Goal: Task Accomplishment & Management: Use online tool/utility

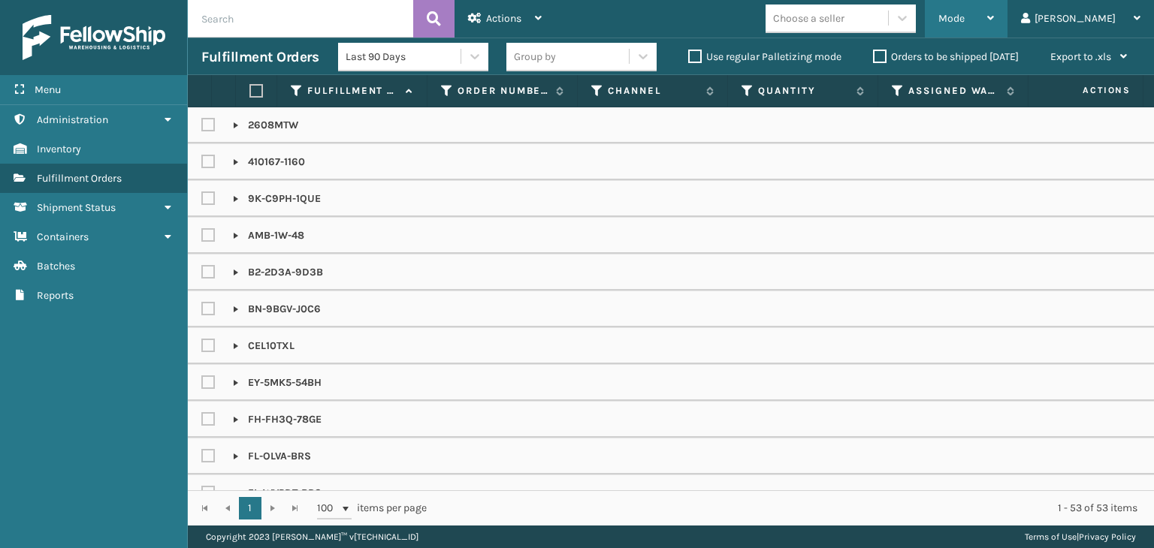
scroll to position [376, 0]
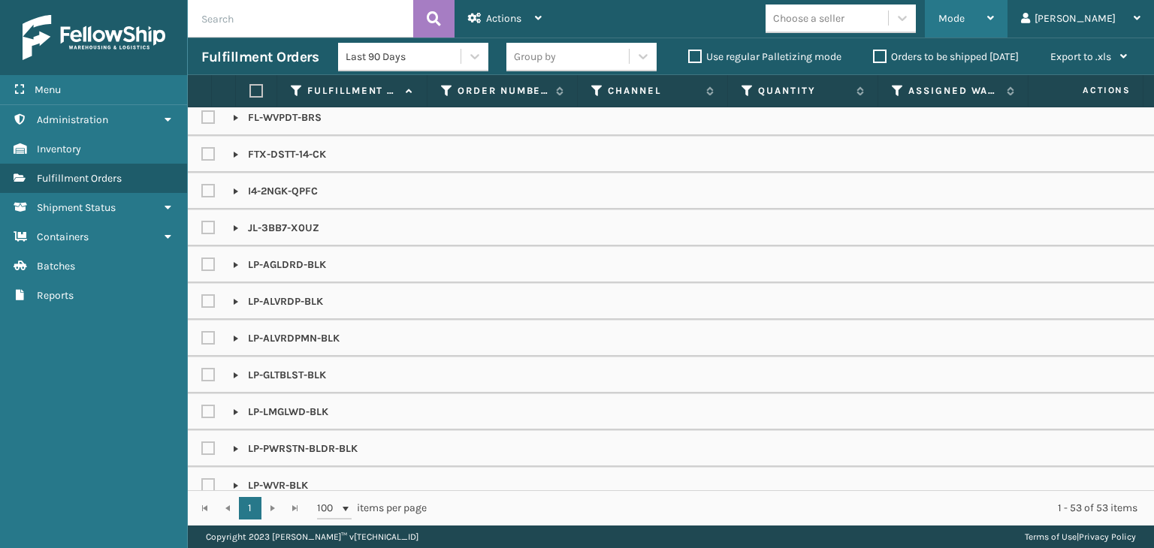
click at [994, 17] on div "Mode" at bounding box center [966, 19] width 56 height 38
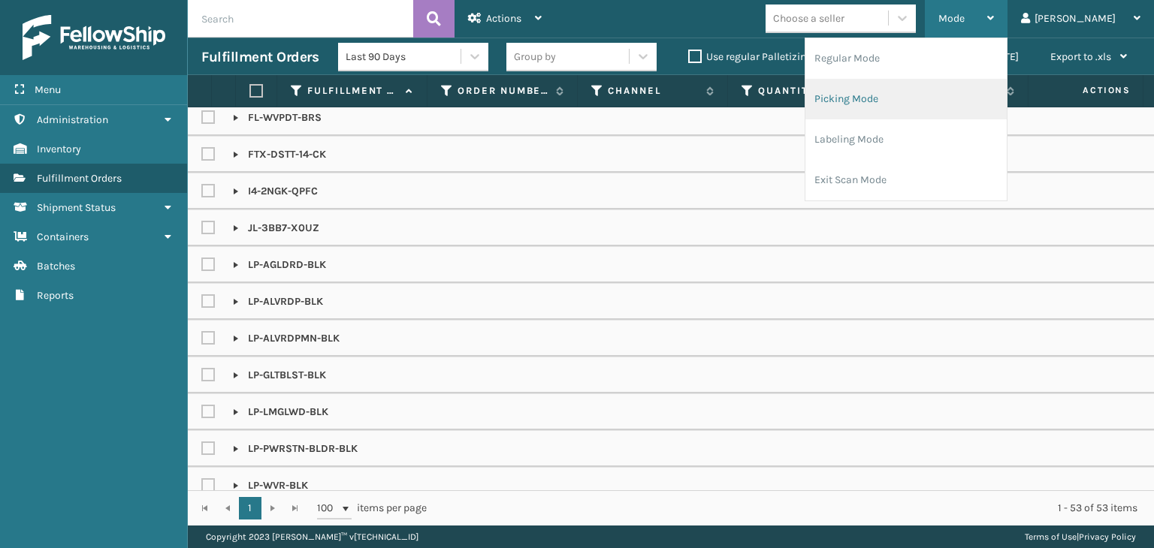
click at [986, 94] on li "Picking Mode" at bounding box center [905, 99] width 201 height 41
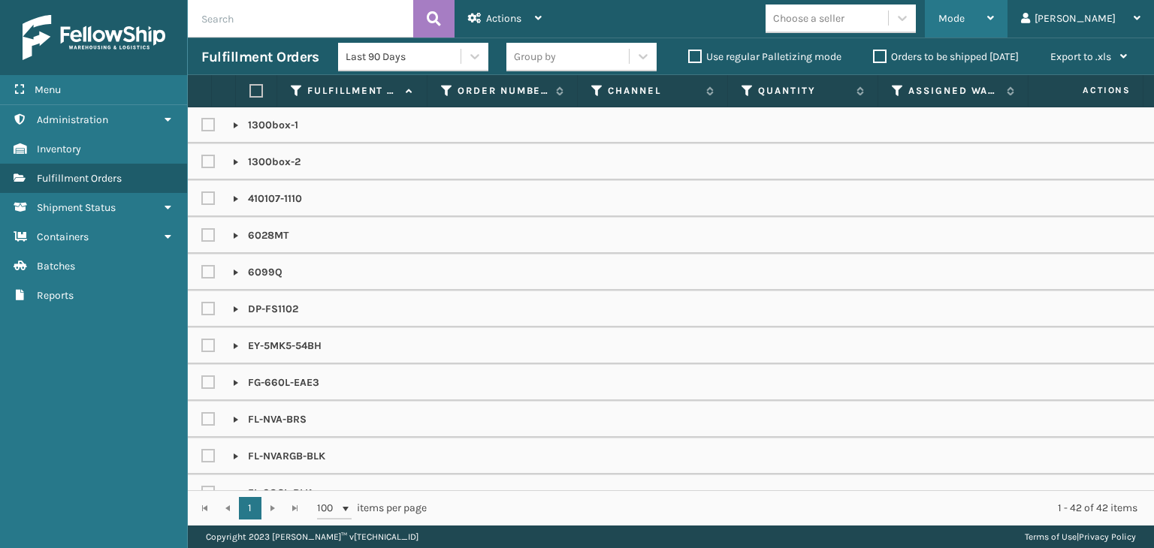
click at [994, 22] on div "Mode" at bounding box center [966, 19] width 56 height 38
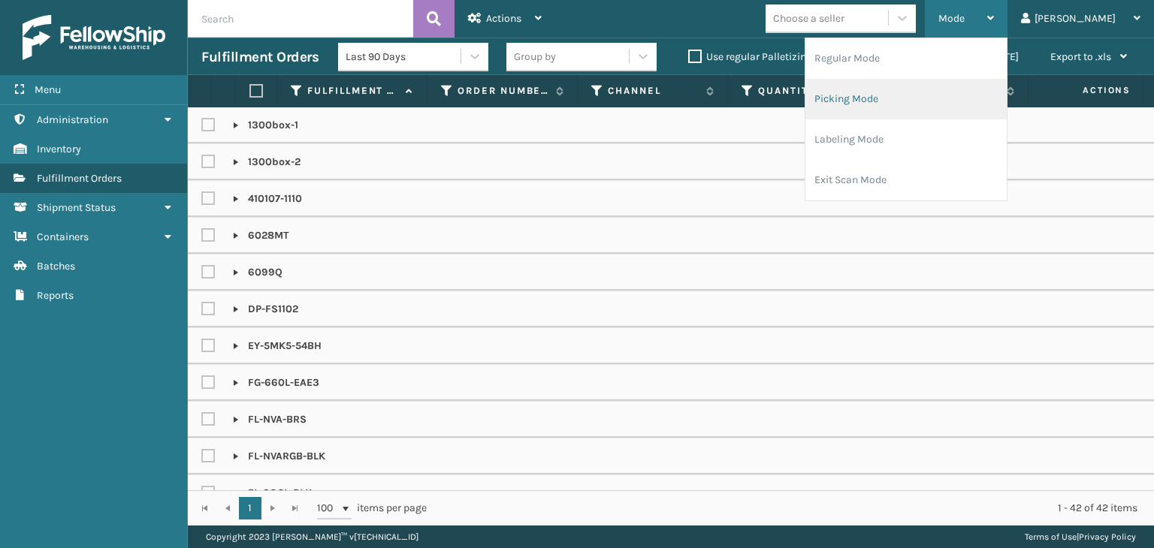
click at [992, 100] on li "Picking Mode" at bounding box center [905, 99] width 201 height 41
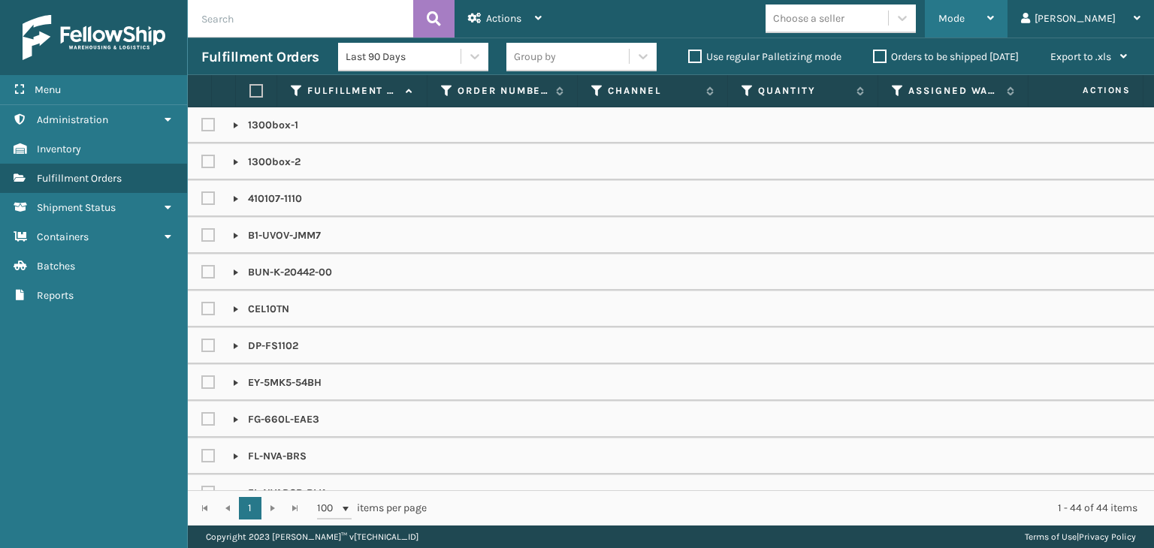
click at [994, 22] on div "Mode" at bounding box center [966, 19] width 56 height 38
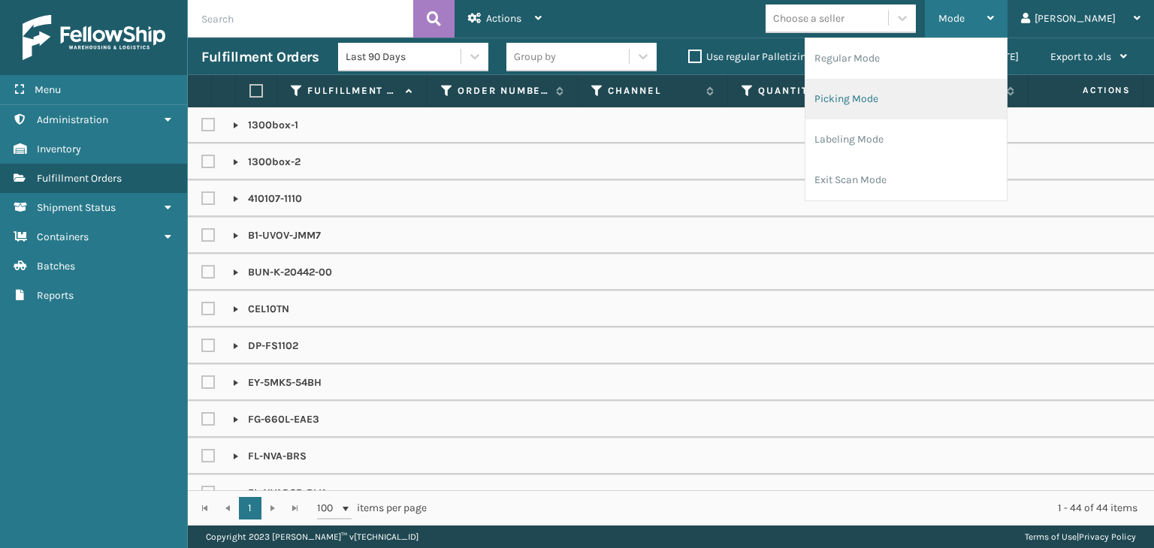
click at [973, 89] on li "Picking Mode" at bounding box center [905, 99] width 201 height 41
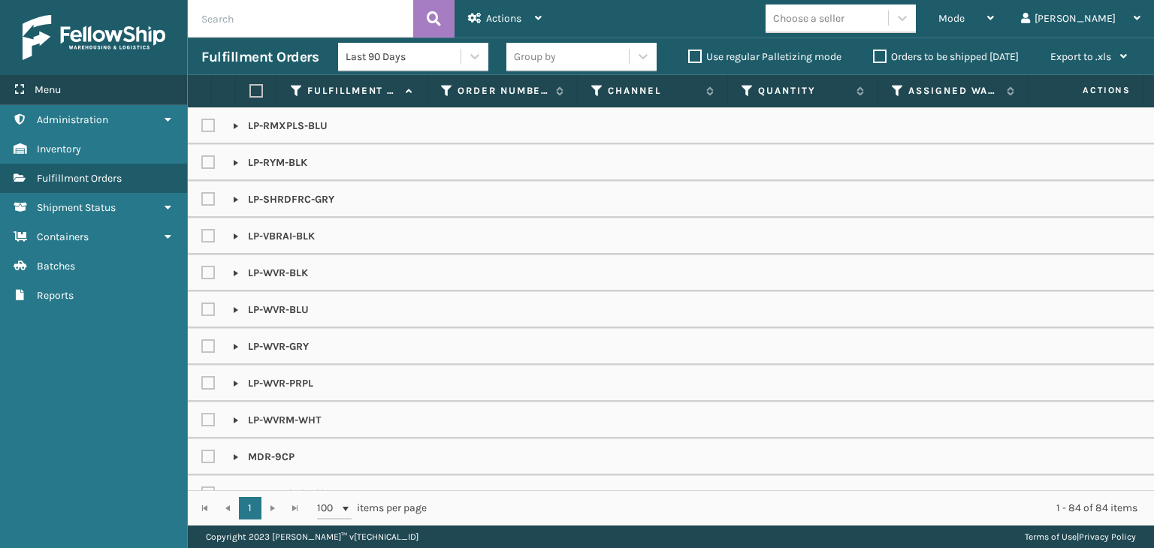
scroll to position [1502, 0]
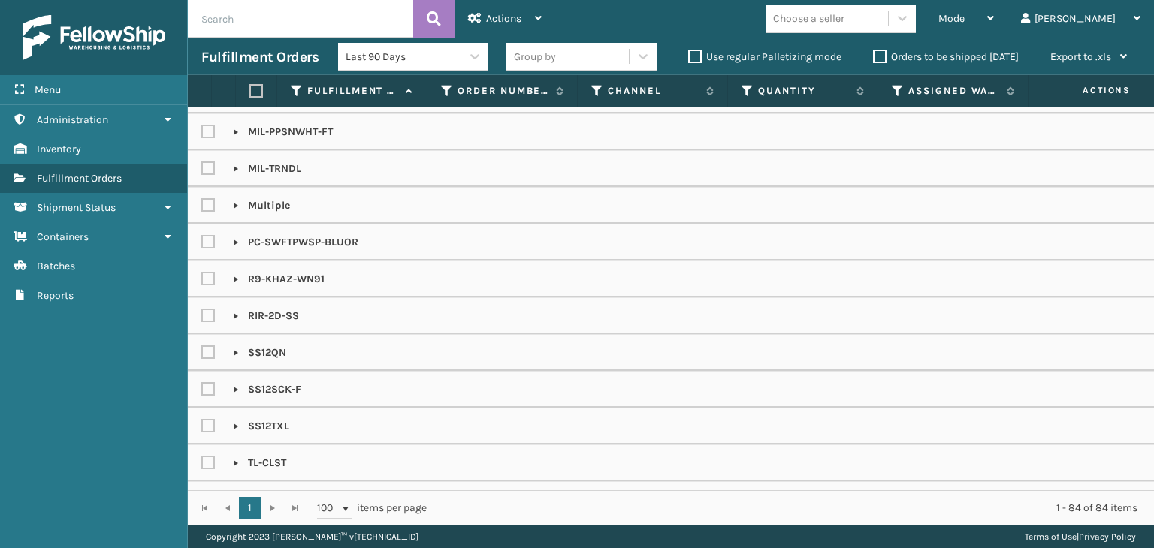
drag, startPoint x: 625, startPoint y: 476, endPoint x: 724, endPoint y: 481, distance: 99.3
click at [724, 481] on div "1300box-1 1300box-2 25-WYYD-XPT9 410107-1110 B1-UVOV-JMM7 BC-3DSW-BK BUN-K-2044…" at bounding box center [671, 298] width 966 height 383
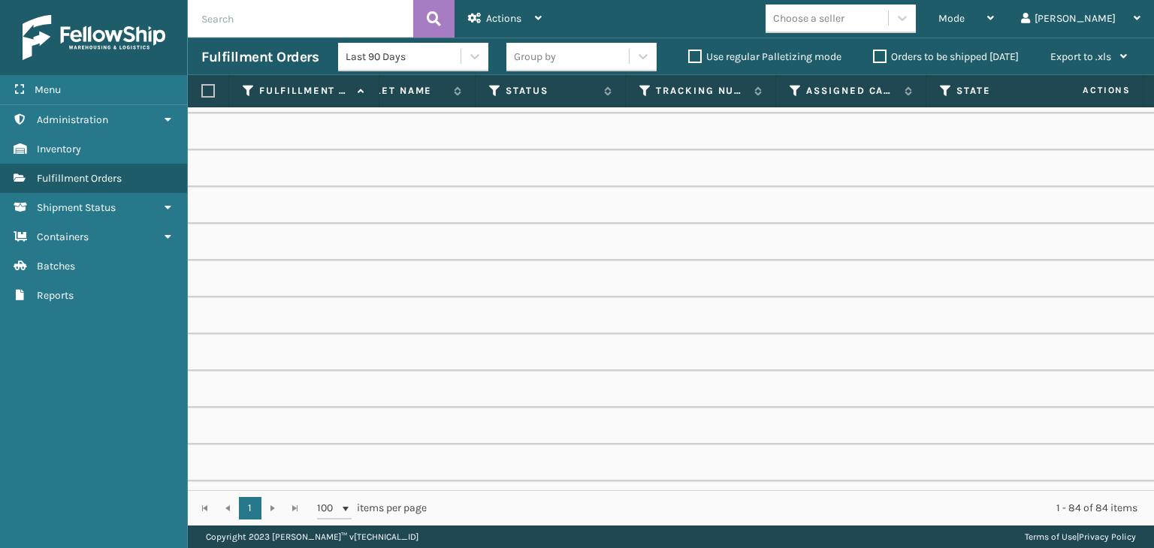
scroll to position [0, 706]
click at [795, 86] on icon at bounding box center [792, 91] width 12 height 14
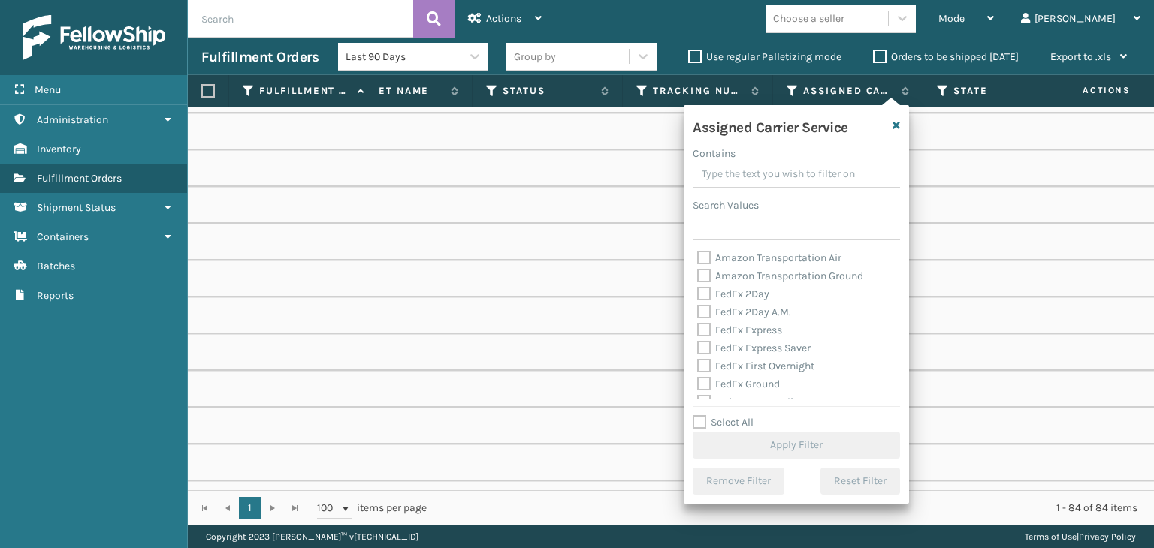
click at [753, 427] on label "Select All" at bounding box center [722, 422] width 61 height 13
click at [753, 415] on input "Select All" at bounding box center [804, 415] width 225 height 2
checkbox input "true"
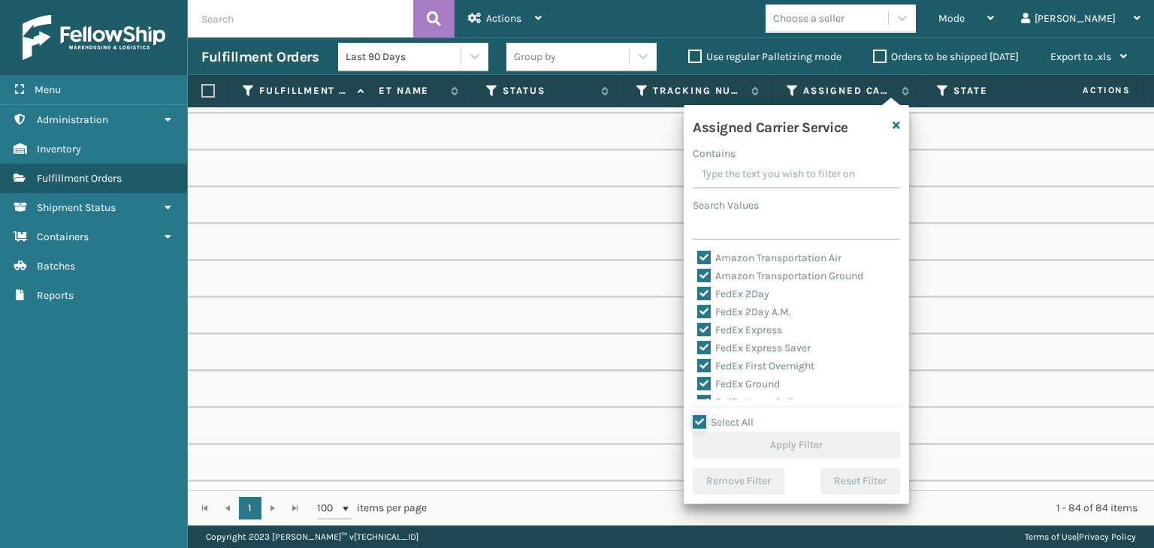
checkbox input "true"
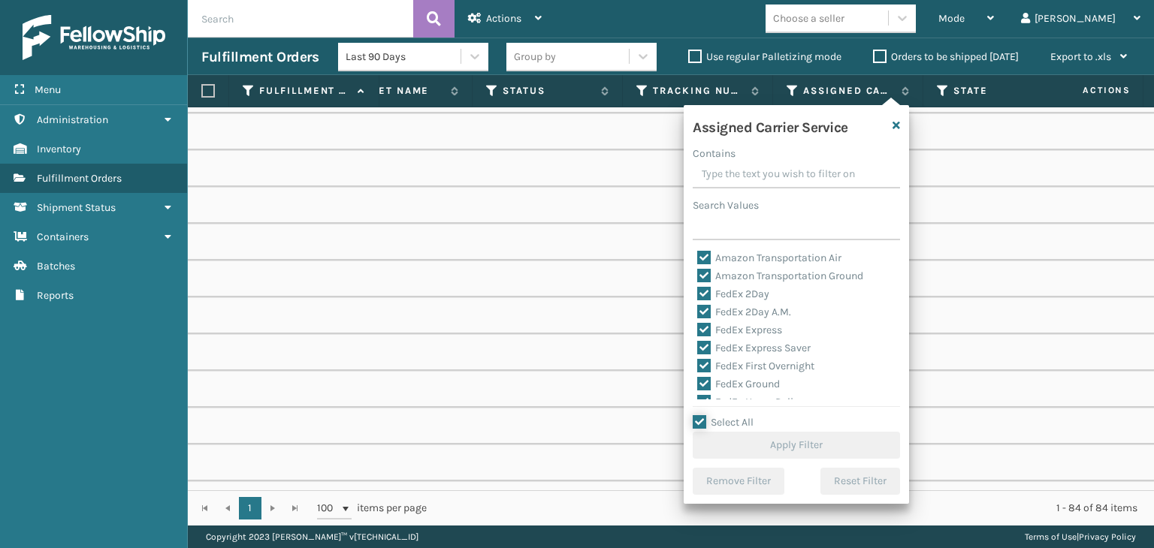
checkbox input "true"
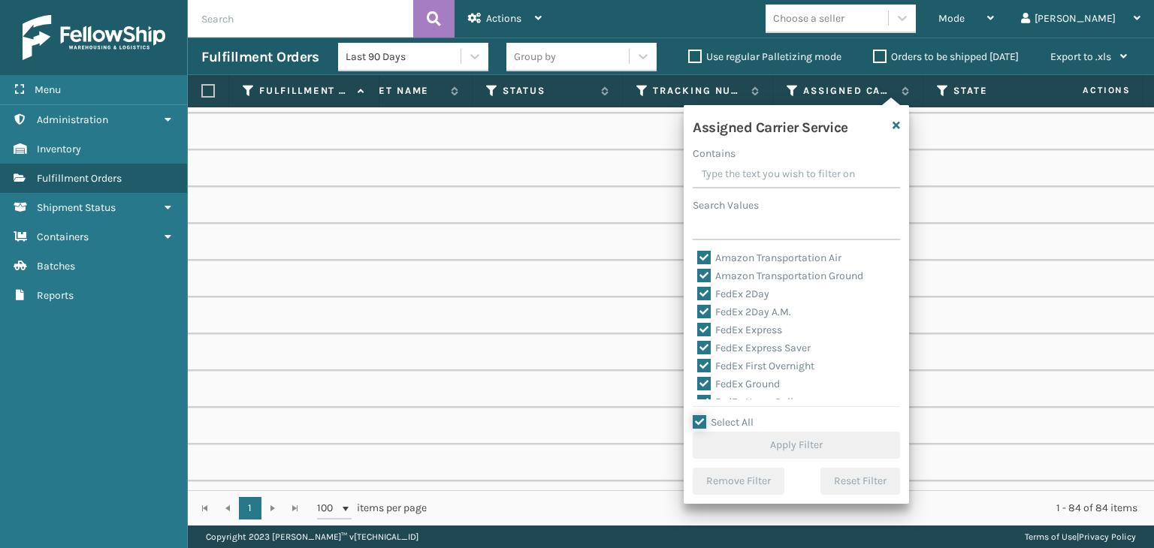
checkbox input "true"
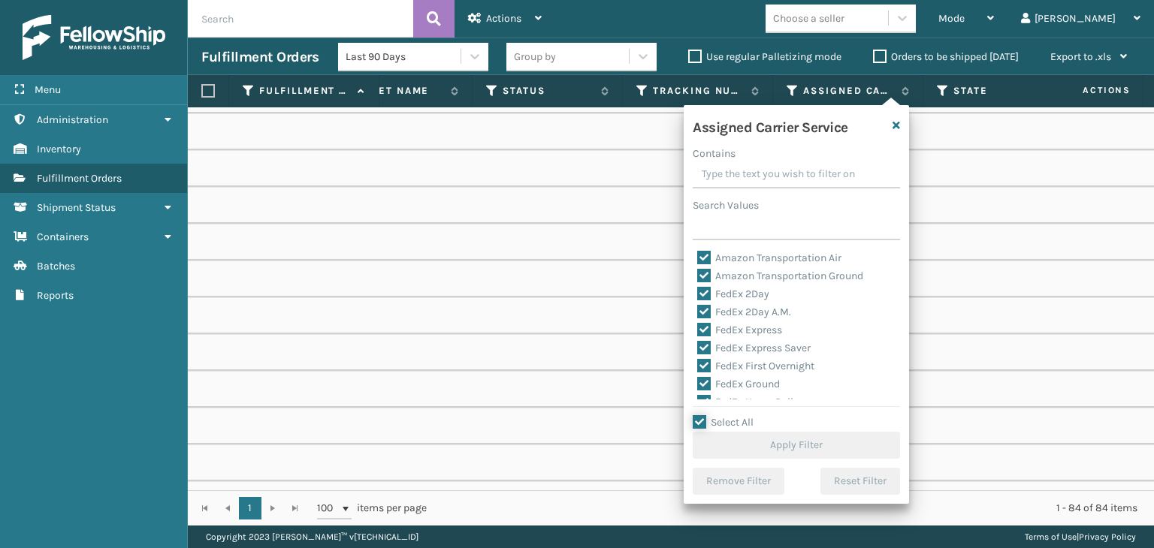
checkbox input "true"
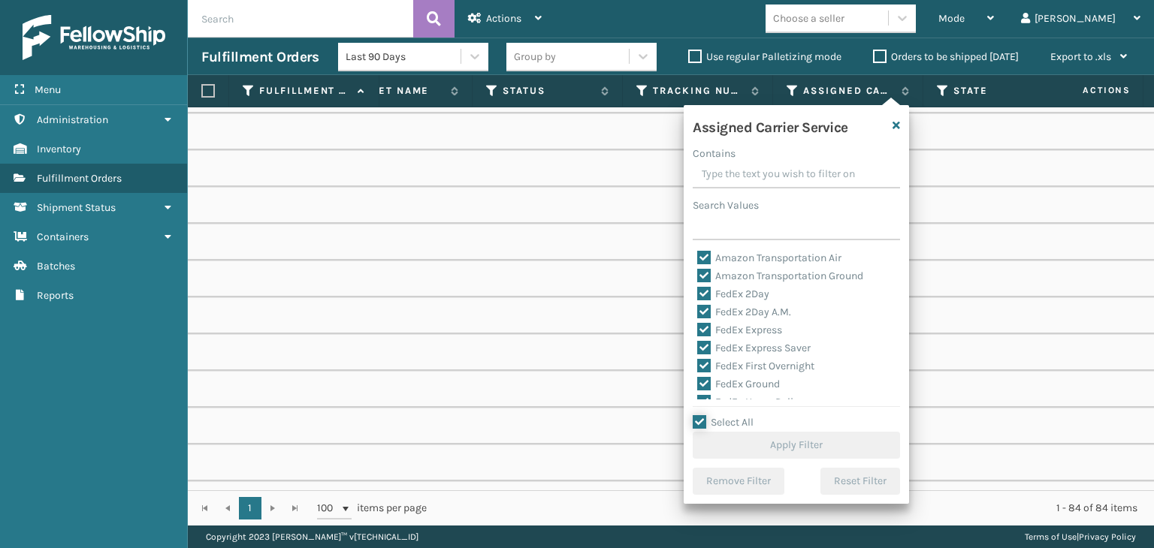
checkbox input "true"
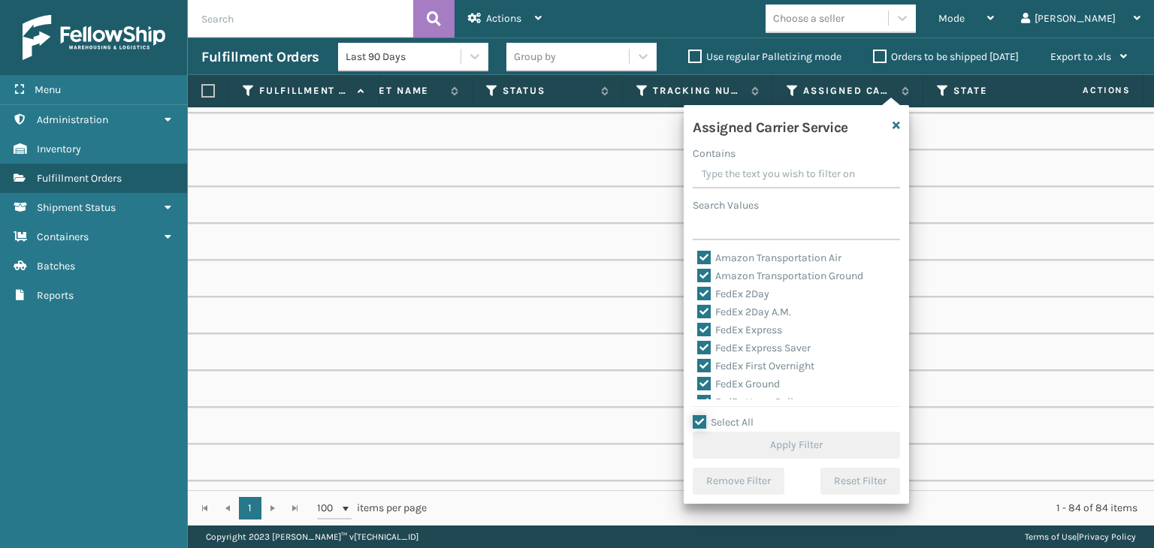
checkbox input "true"
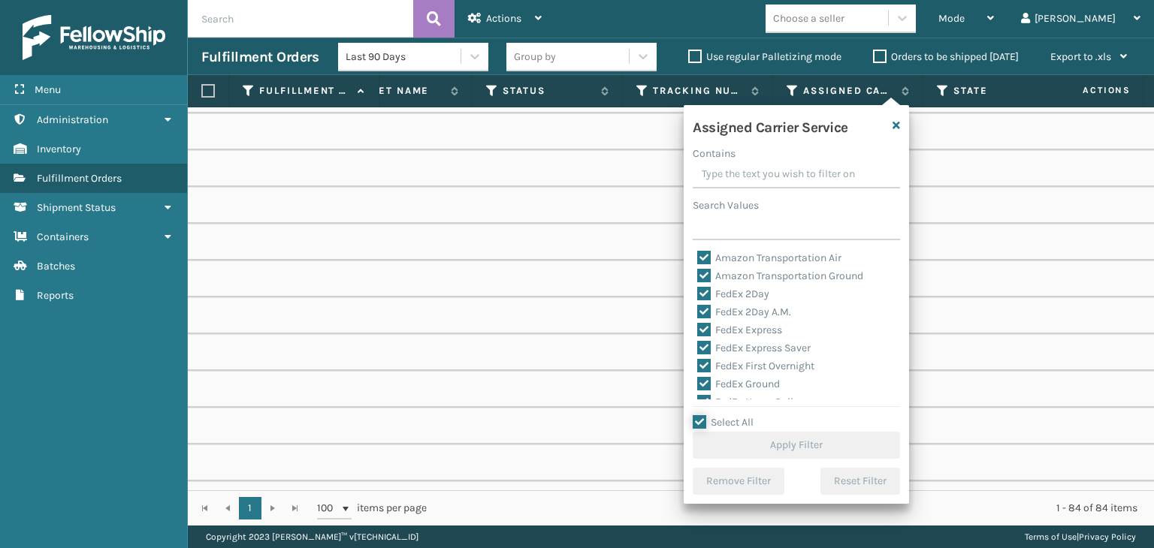
checkbox input "true"
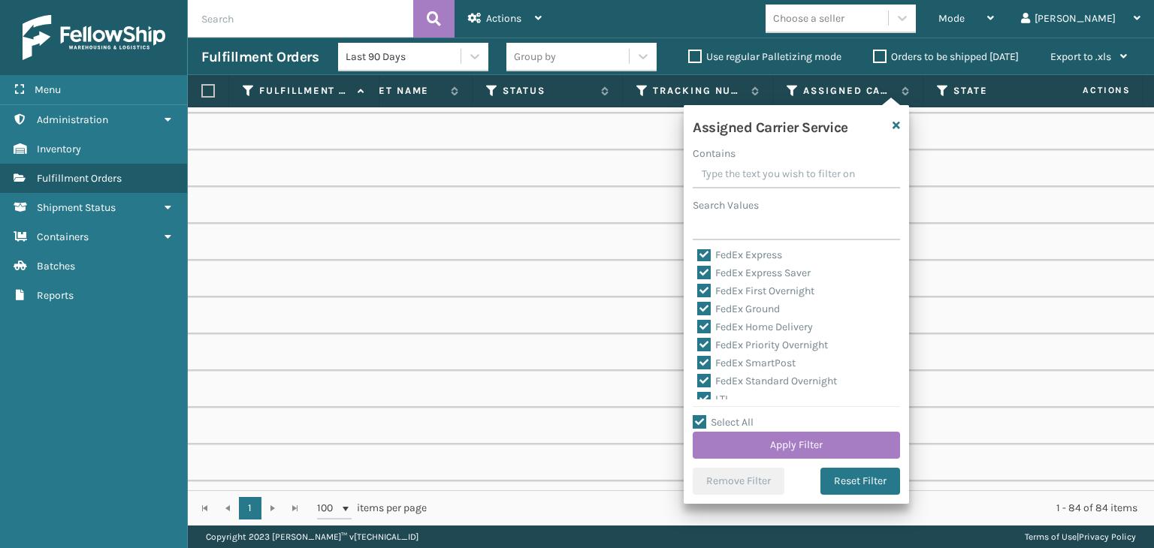
click at [721, 396] on label "LTL" at bounding box center [713, 399] width 33 height 13
click at [698, 396] on input "LTL" at bounding box center [697, 396] width 1 height 10
checkbox input "false"
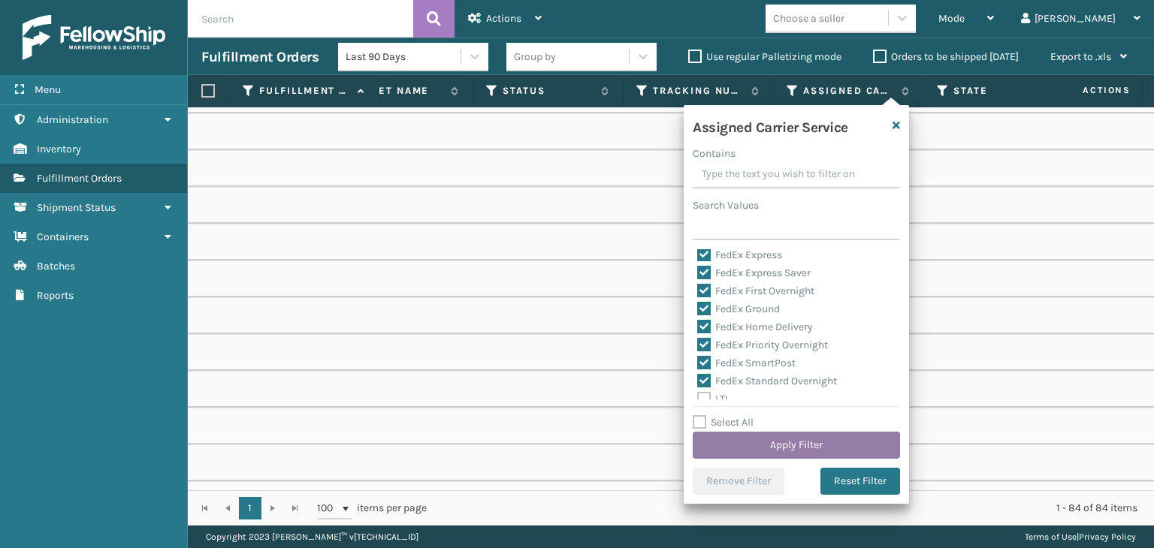
click at [778, 439] on button "Apply Filter" at bounding box center [795, 445] width 207 height 27
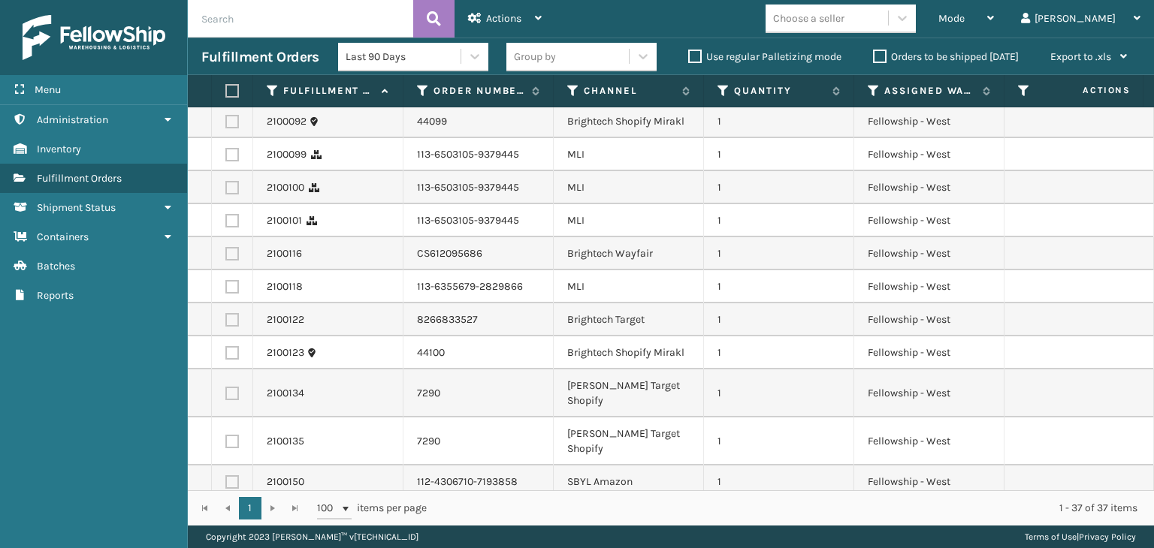
scroll to position [940, 0]
